Goal: Task Accomplishment & Management: Manage account settings

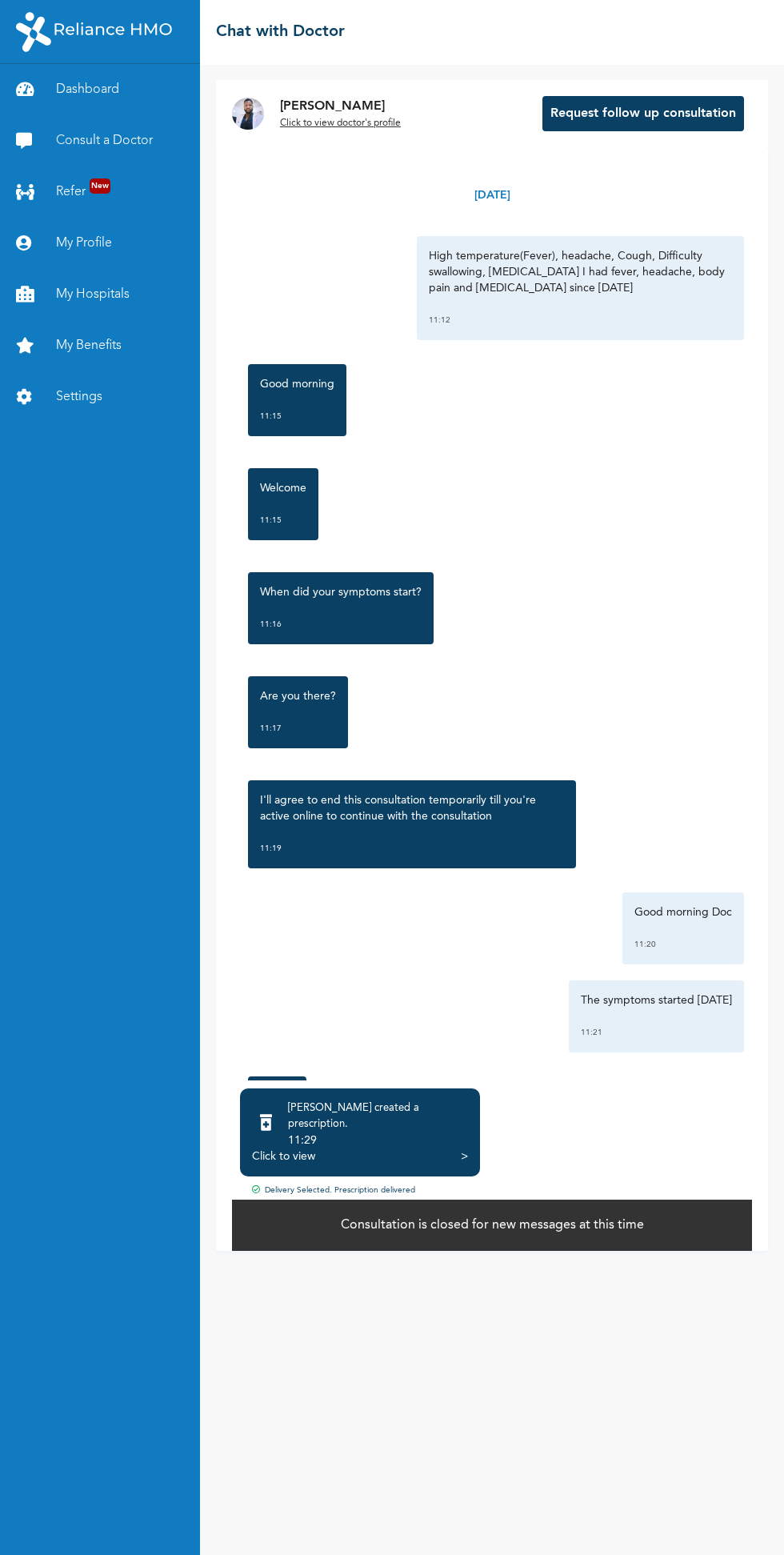
click at [106, 88] on link "Dashboard" at bounding box center [100, 90] width 200 height 52
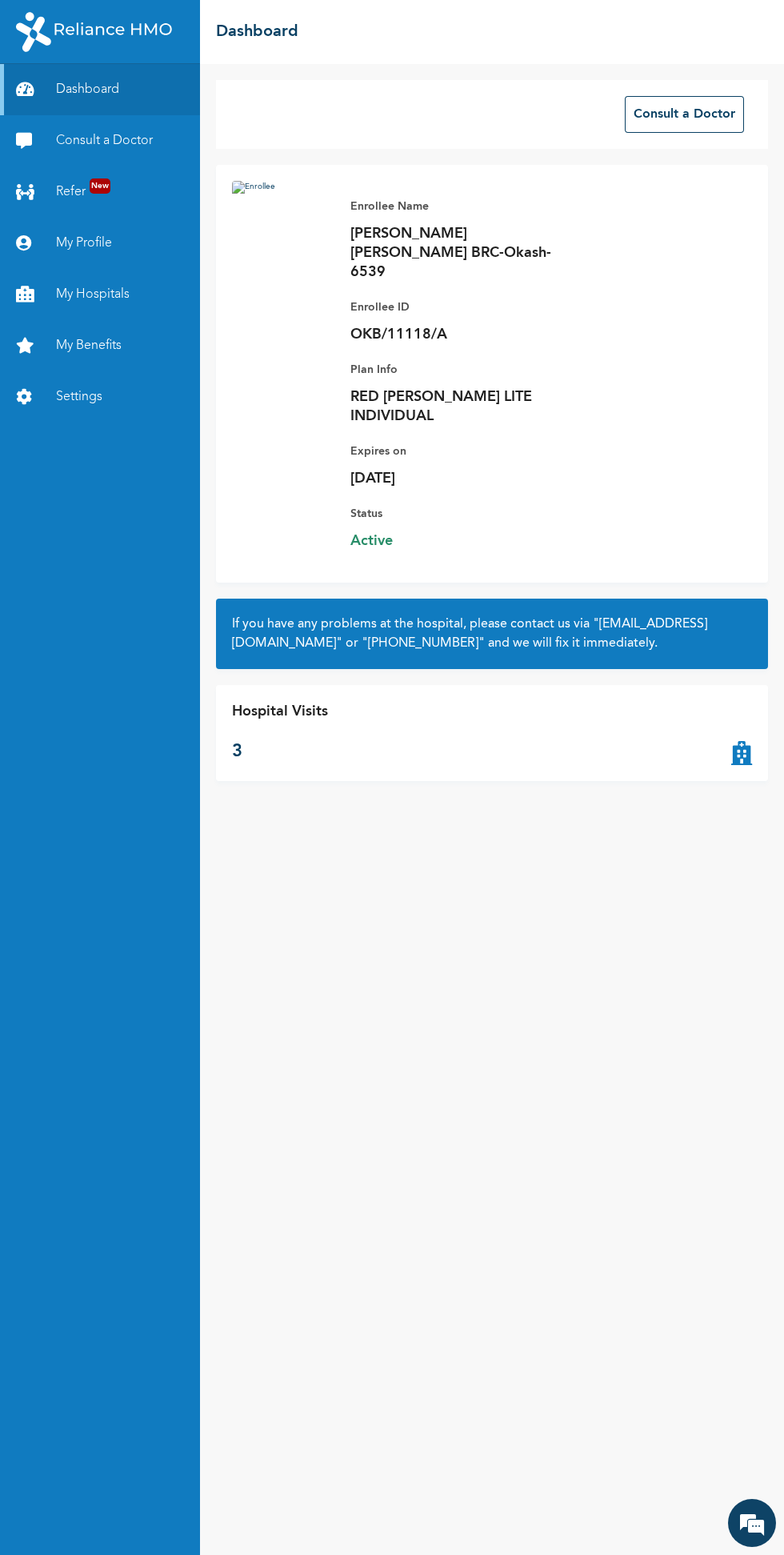
click at [256, 701] on div "Hospital Visits 3" at bounding box center [279, 733] width 96 height 64
click at [743, 730] on div "Hospital Visits 3" at bounding box center [492, 733] width 552 height 96
click at [743, 718] on icon at bounding box center [742, 733] width 21 height 64
click at [296, 685] on div "Hospital Visits 3" at bounding box center [492, 733] width 552 height 96
click at [100, 346] on link "My Benefits" at bounding box center [100, 346] width 200 height 52
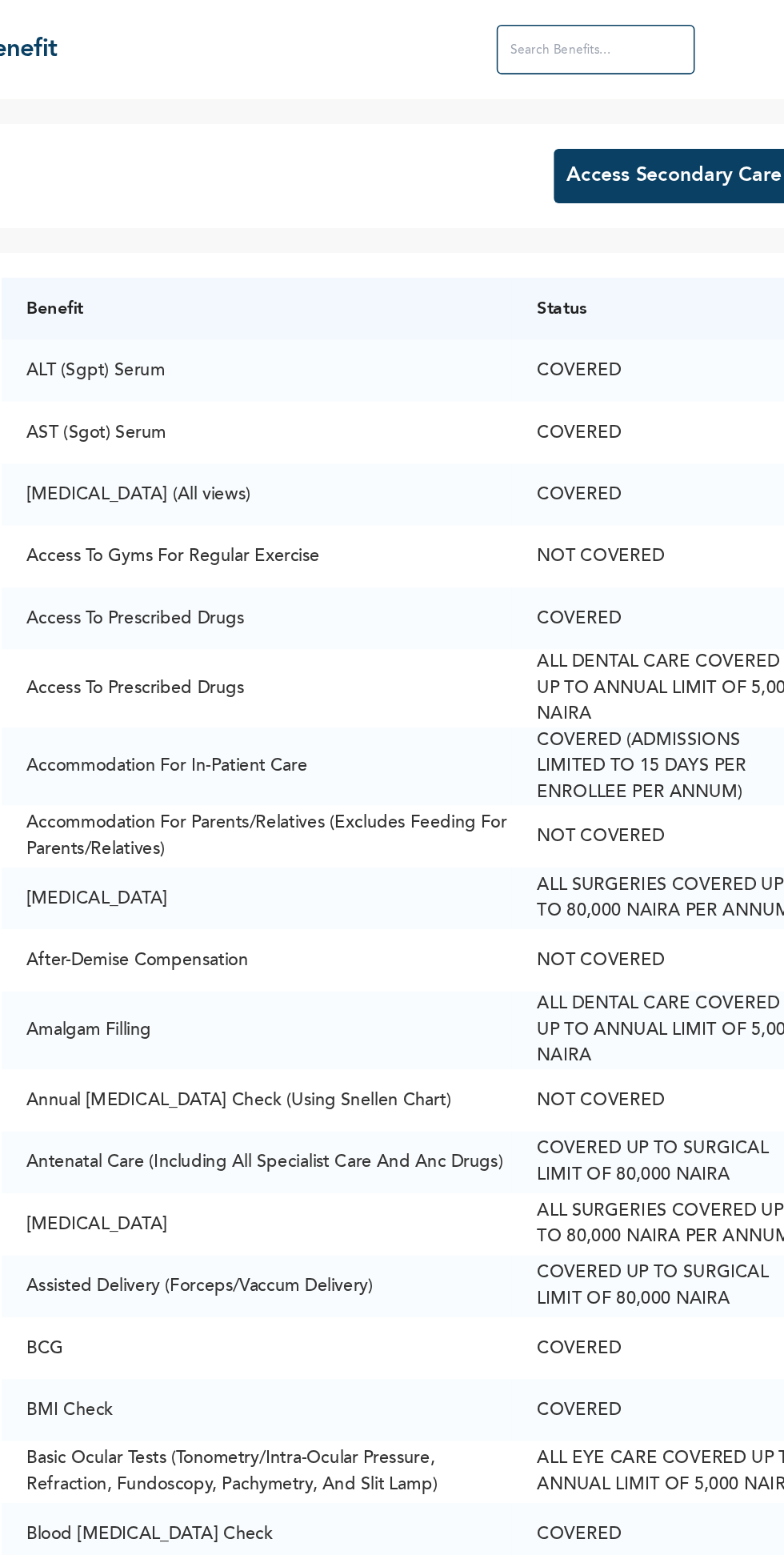
click at [308, 531] on td "Accommodation For Parents/Relatives (Excludes Feeding For Parents/Relatives)" at bounding box center [397, 541] width 330 height 40
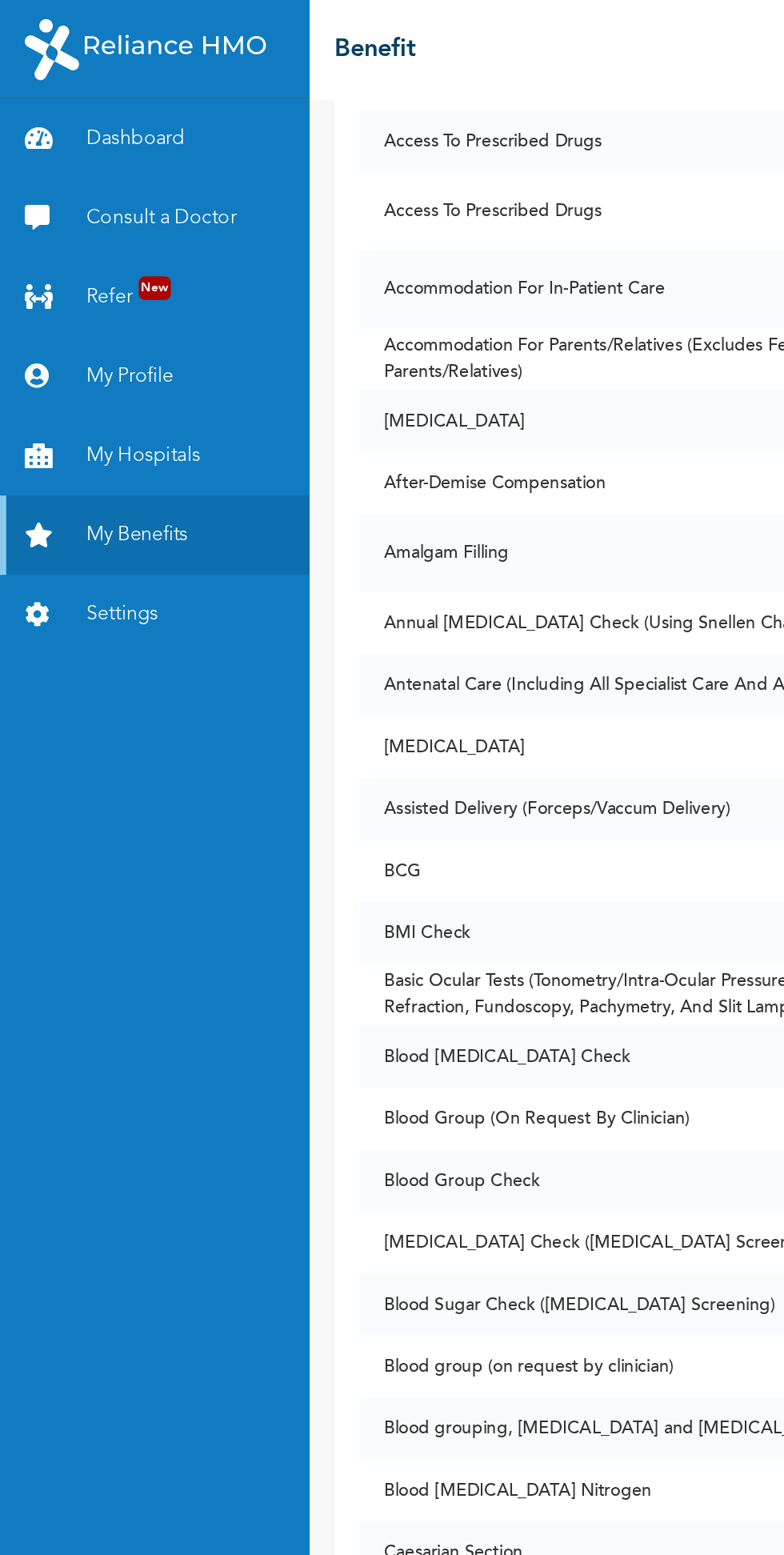
scroll to position [307, 0]
click at [117, 96] on link "Dashboard" at bounding box center [100, 90] width 200 height 52
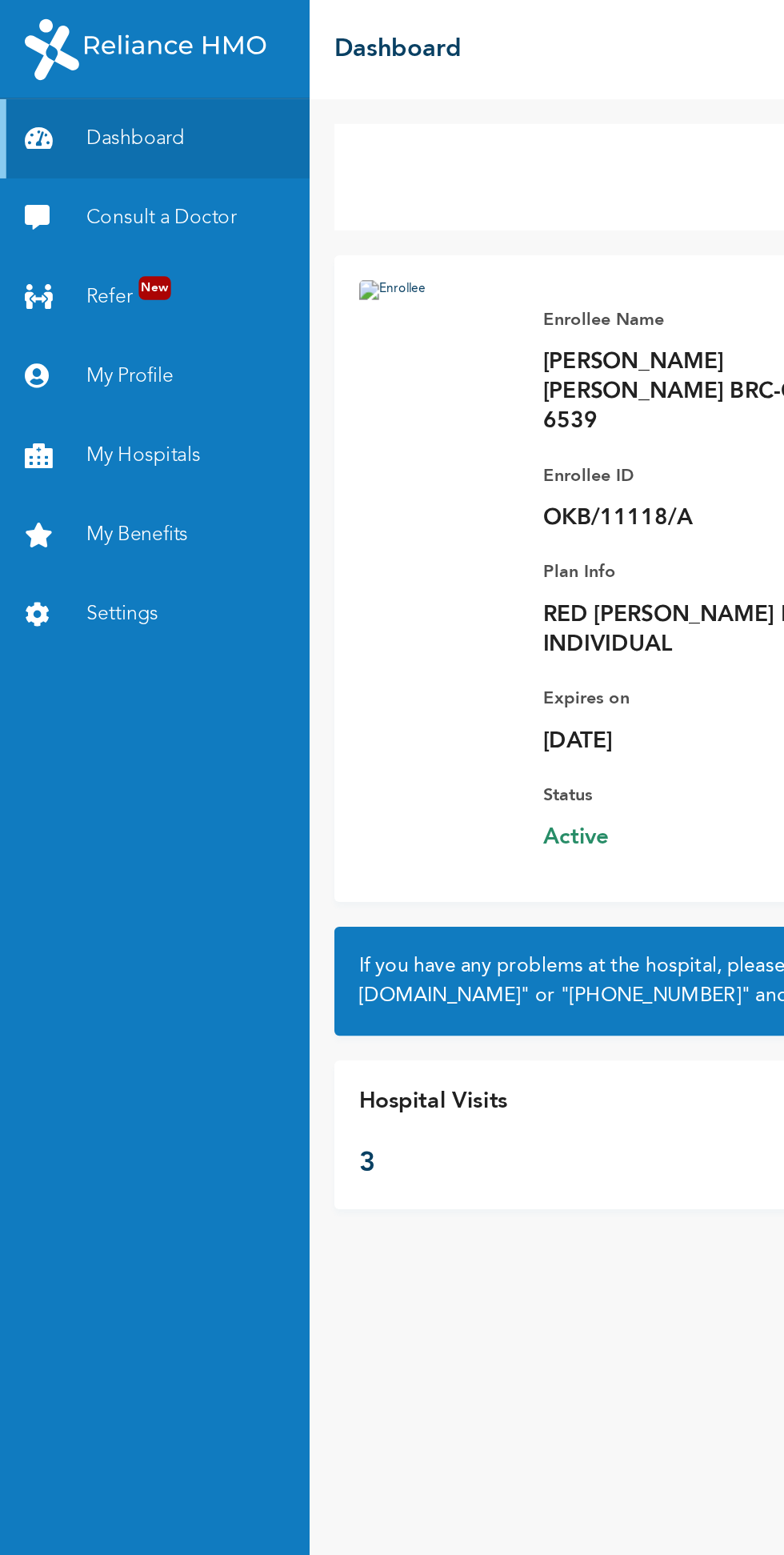
click at [92, 244] on link "My Profile" at bounding box center [100, 244] width 200 height 52
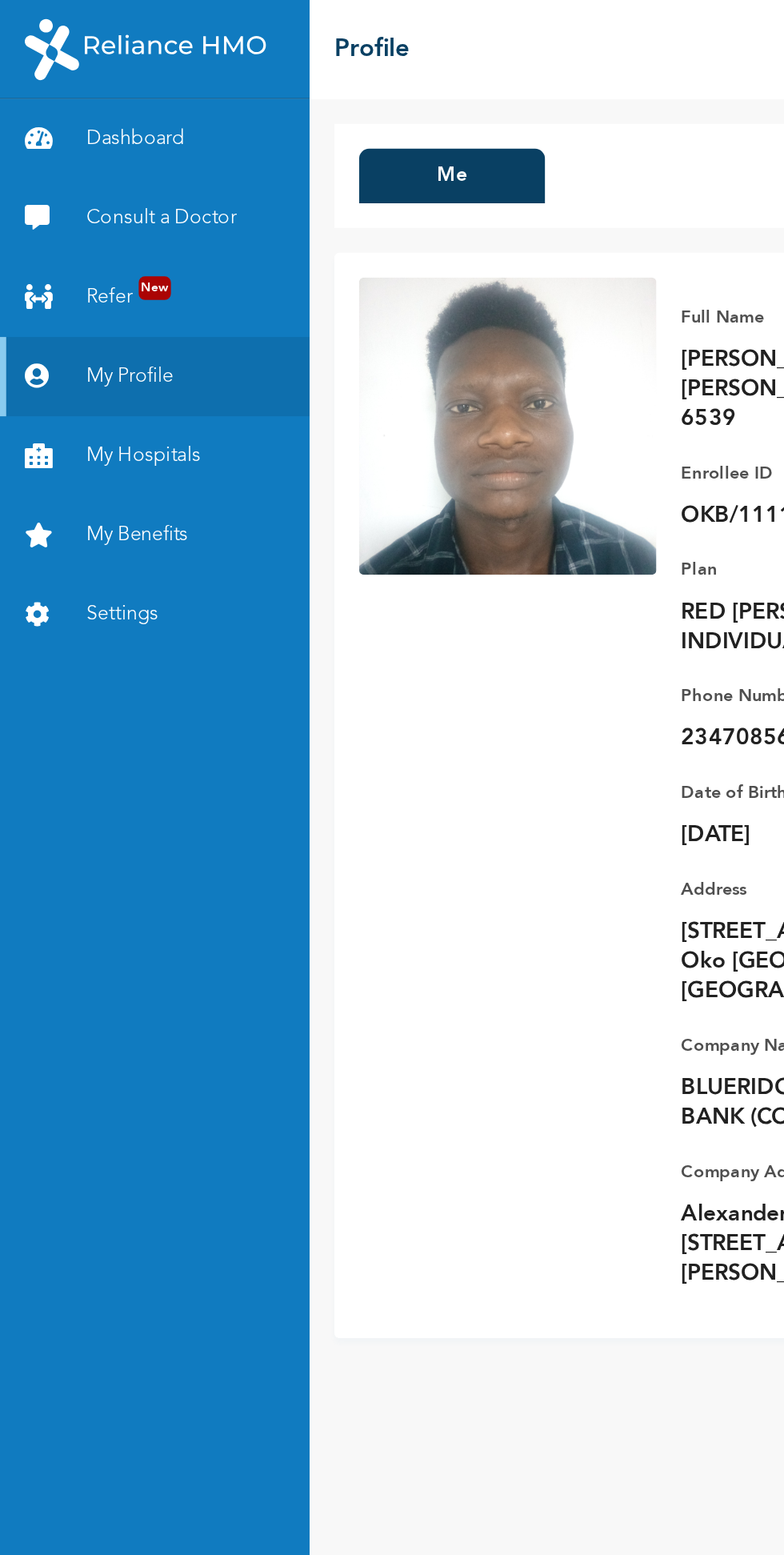
click at [318, 279] on img at bounding box center [328, 275] width 192 height 192
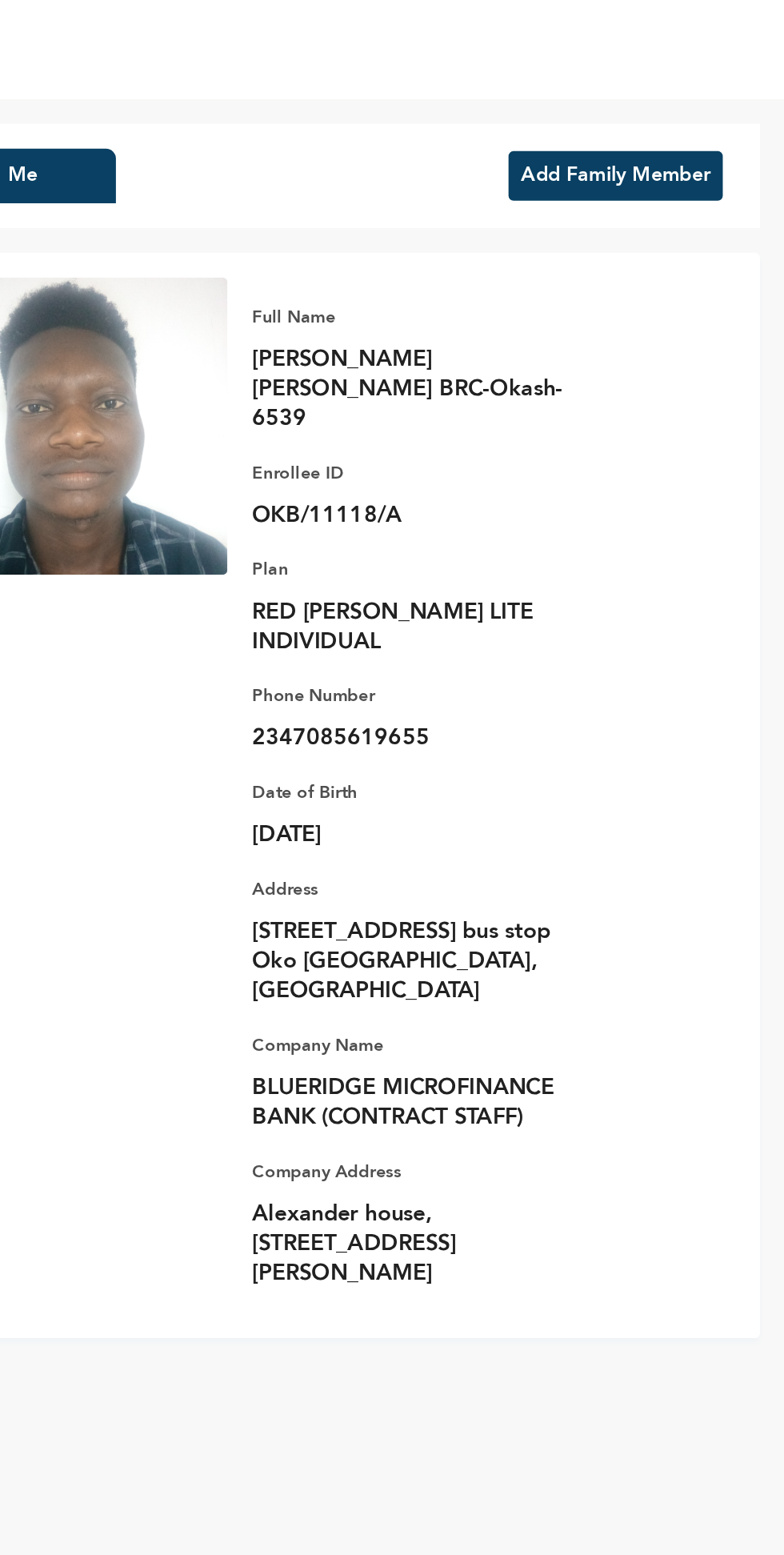
click at [658, 97] on button "Add Family Member" at bounding box center [675, 113] width 138 height 32
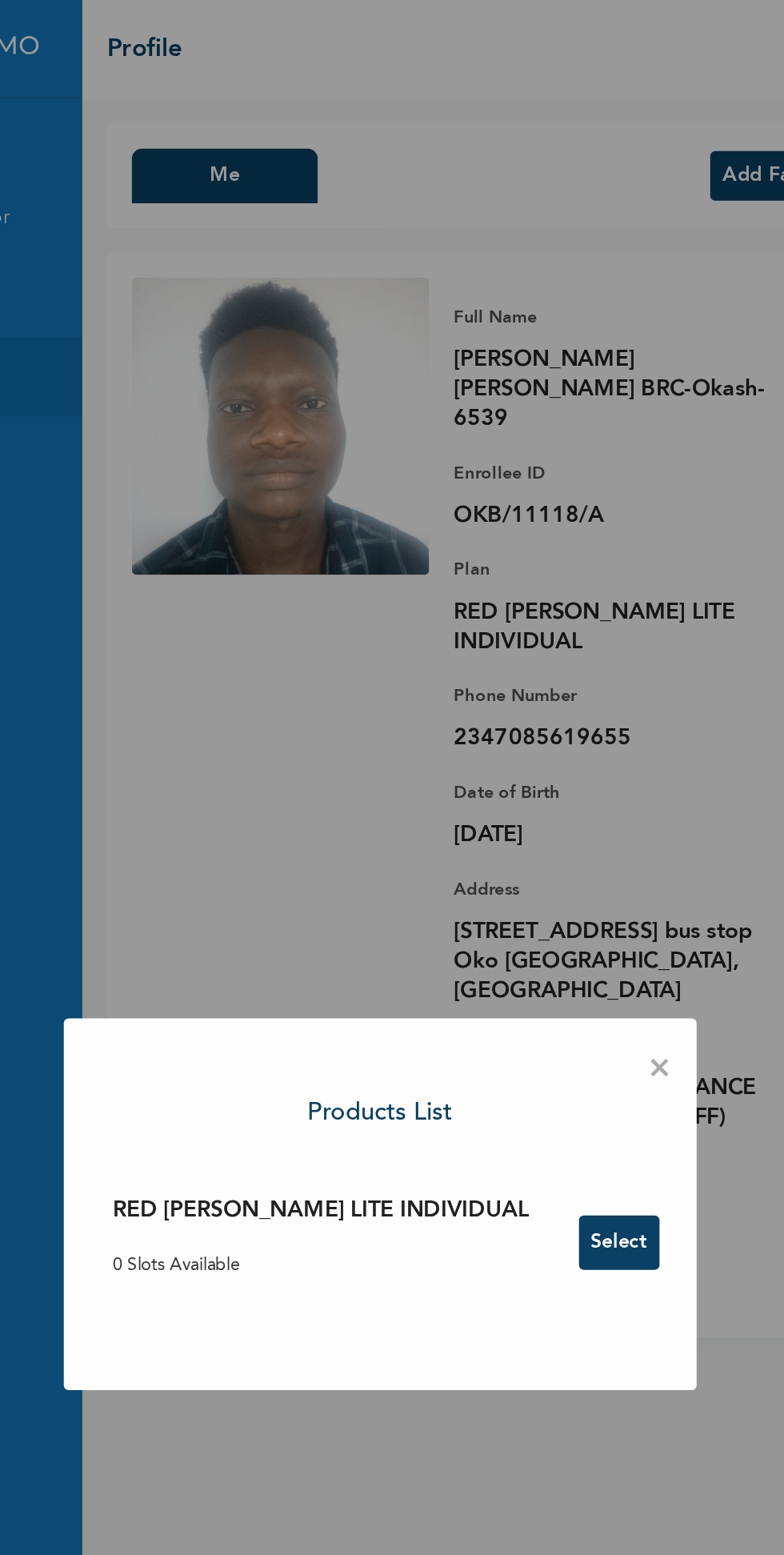
click at [521, 808] on button "Select" at bounding box center [547, 802] width 52 height 35
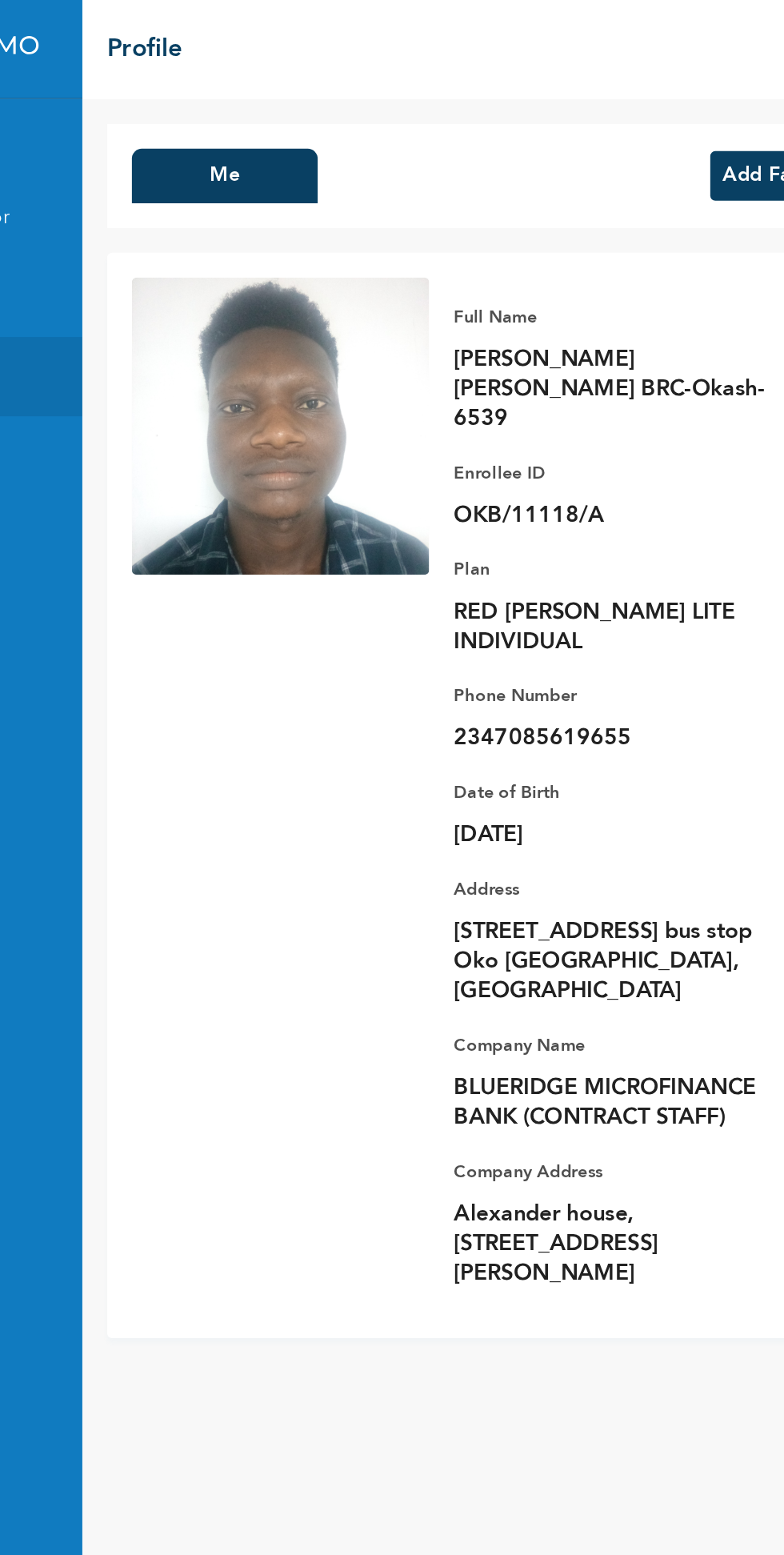
click at [283, 100] on button "Me" at bounding box center [292, 113] width 120 height 35
click at [288, 113] on button "Me" at bounding box center [292, 113] width 120 height 35
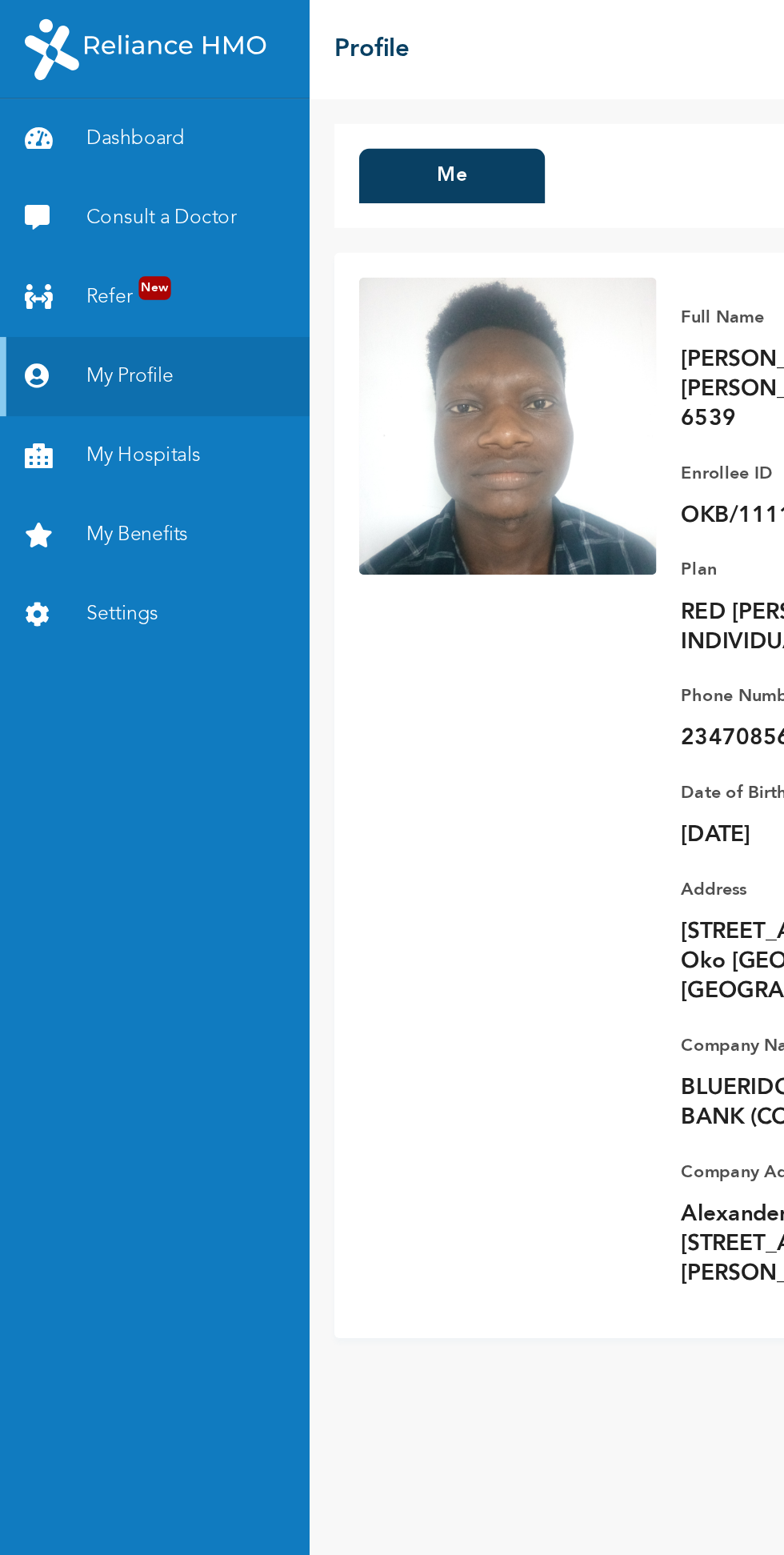
click at [111, 94] on link "Dashboard" at bounding box center [100, 90] width 200 height 52
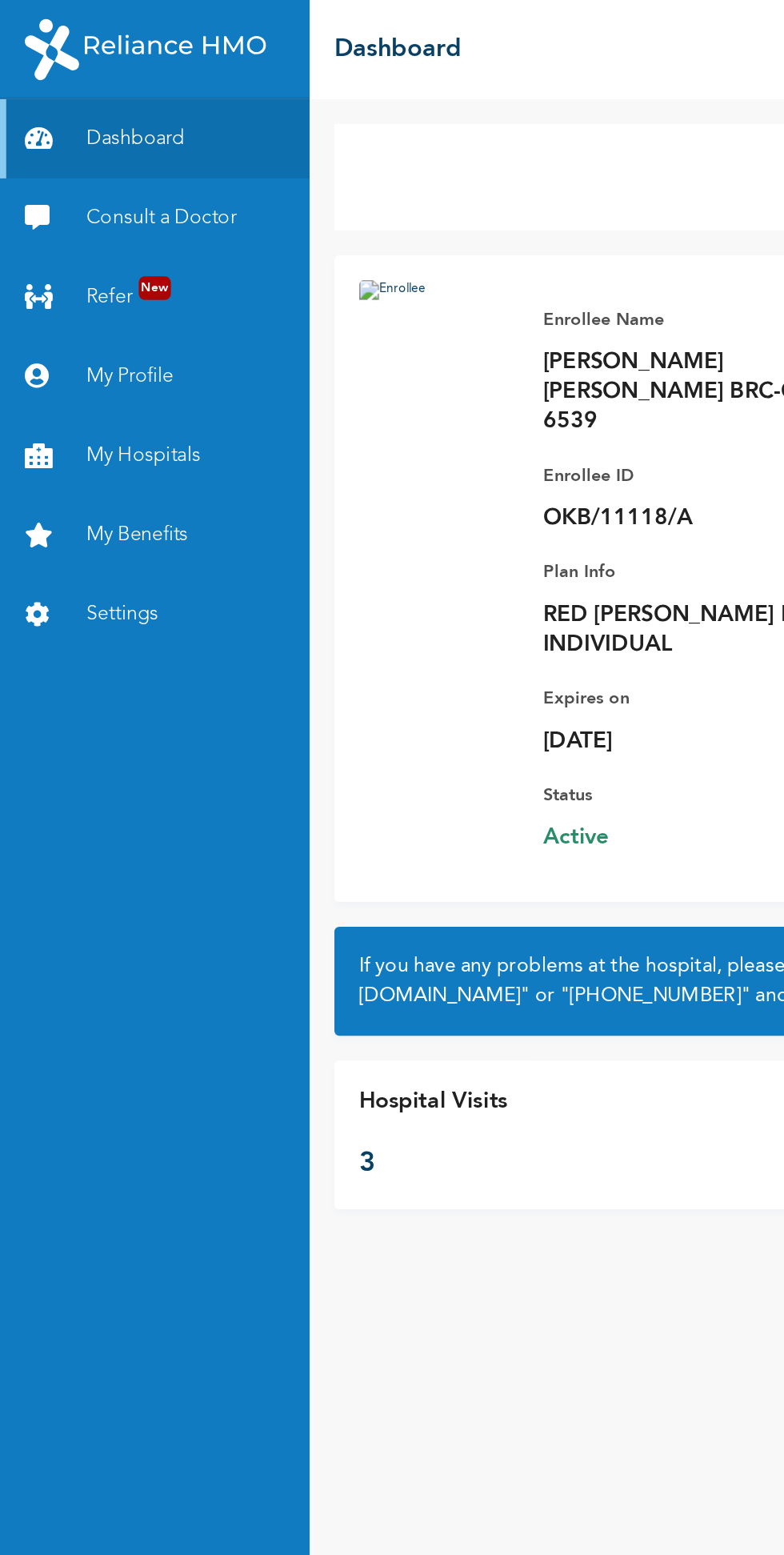
click at [76, 401] on link "Settings" at bounding box center [100, 397] width 200 height 52
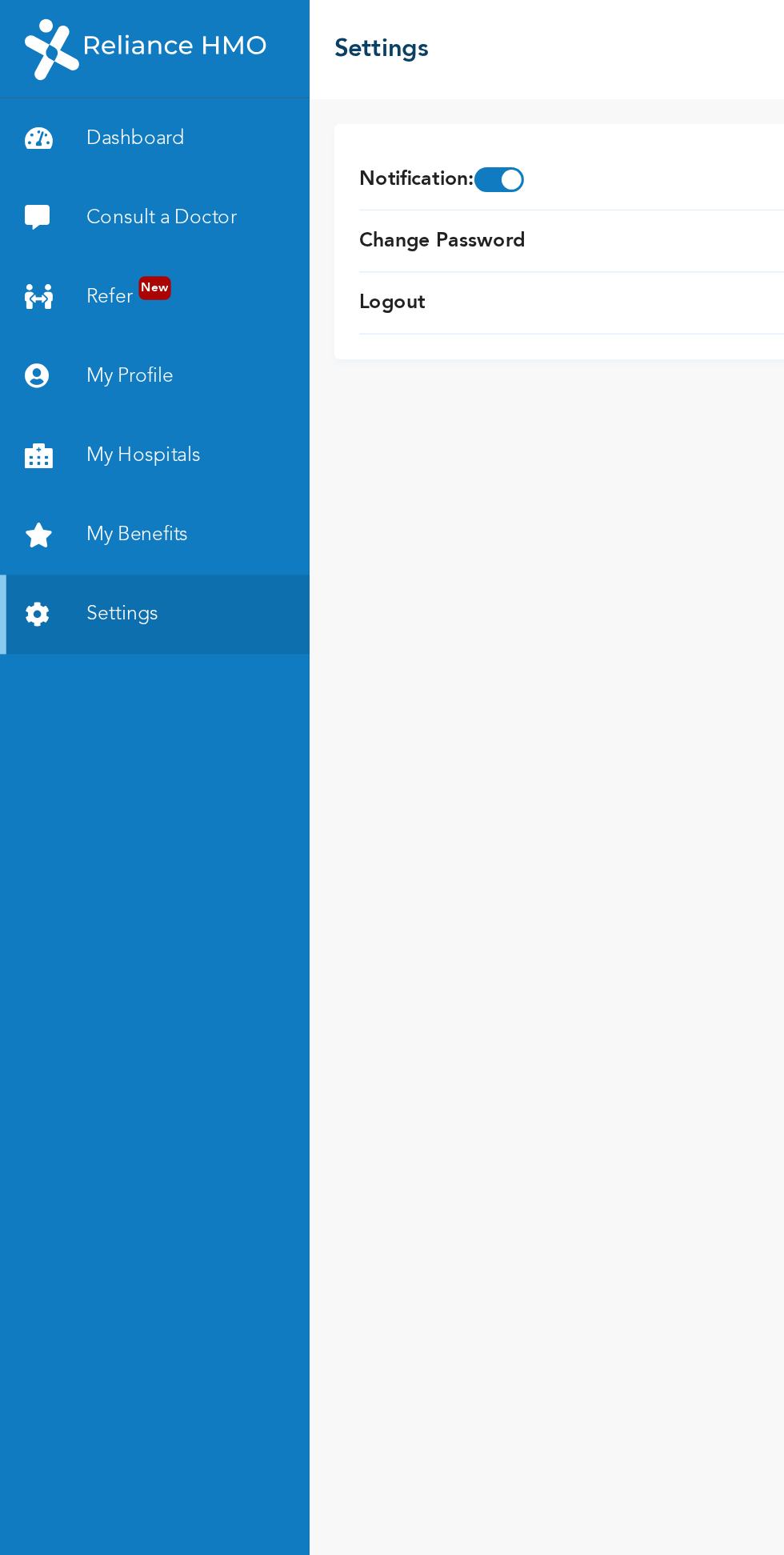
click at [79, 101] on link "Dashboard" at bounding box center [100, 90] width 200 height 52
